Goal: Task Accomplishment & Management: Manage account settings

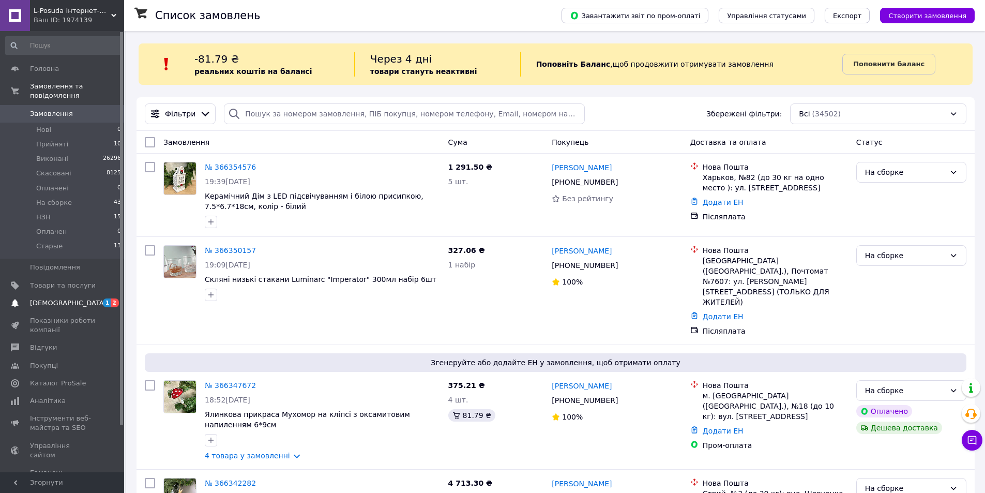
click at [58, 298] on span "[DEMOGRAPHIC_DATA]" at bounding box center [68, 302] width 77 height 9
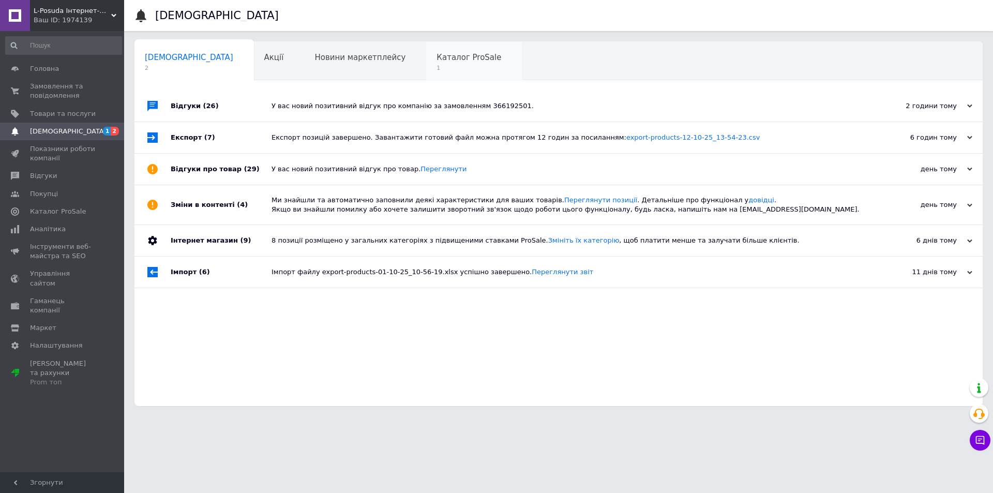
click at [436, 59] on span "Каталог ProSale" at bounding box center [468, 57] width 65 height 9
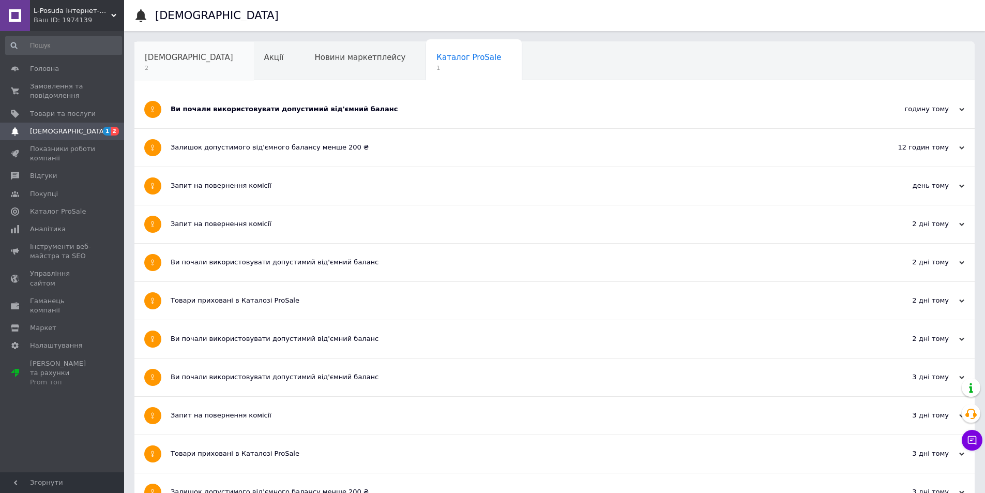
click at [161, 54] on span "[DEMOGRAPHIC_DATA]" at bounding box center [189, 57] width 88 height 9
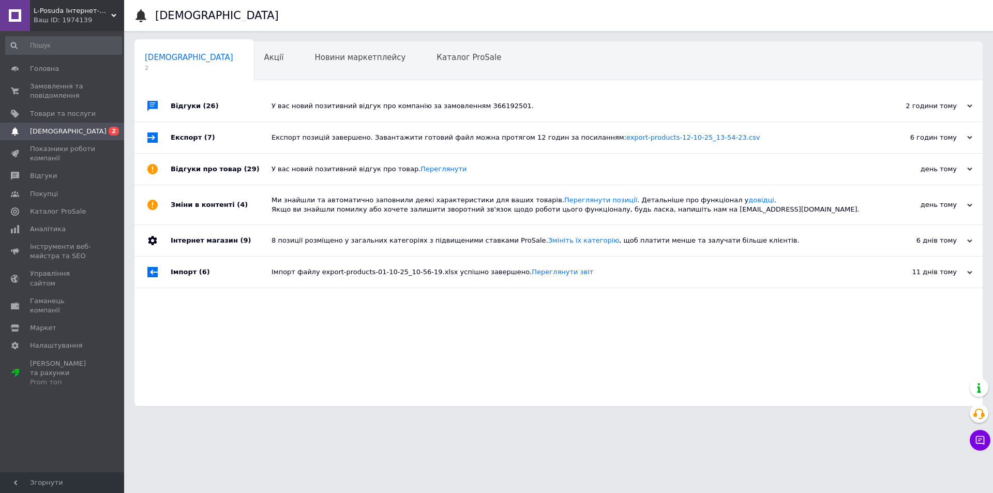
click at [392, 105] on div "У вас новий позитивний відгук про компанію за замовленням 366192501." at bounding box center [569, 105] width 597 height 9
